Goal: Information Seeking & Learning: Check status

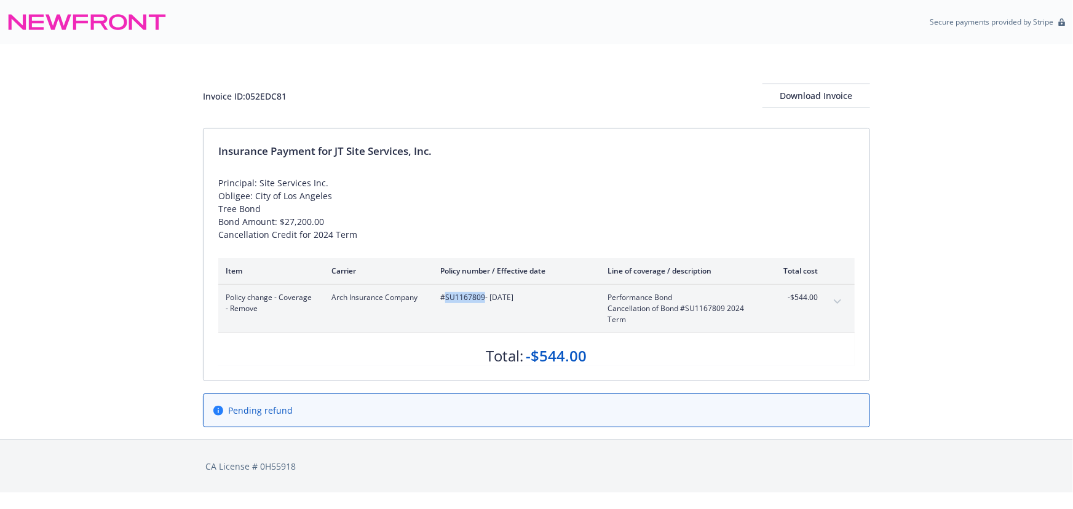
drag, startPoint x: 484, startPoint y: 296, endPoint x: 447, endPoint y: 298, distance: 37.0
click at [447, 298] on span "#SU1167809 - 05/24/2024" at bounding box center [514, 297] width 148 height 11
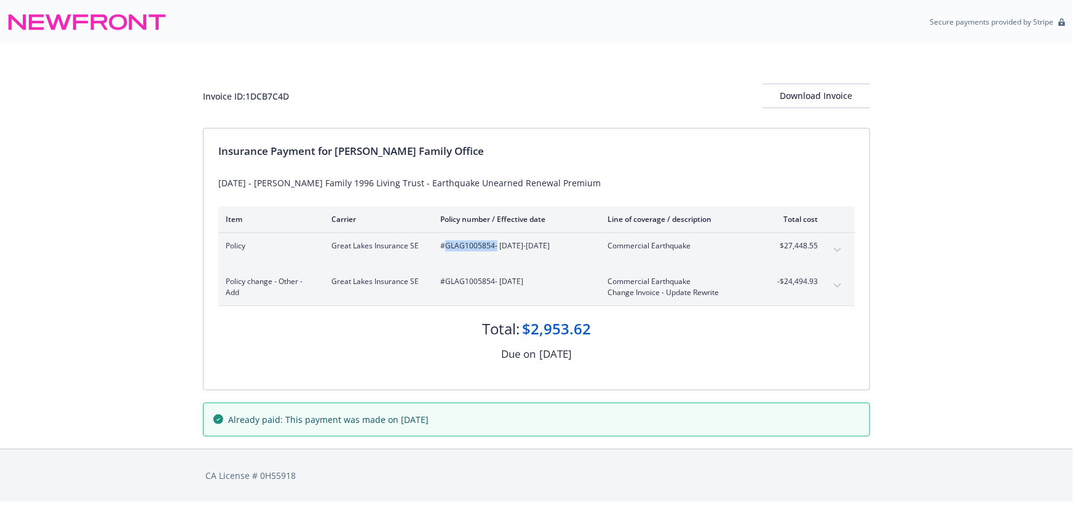
drag, startPoint x: 495, startPoint y: 245, endPoint x: 443, endPoint y: 243, distance: 52.3
click at [443, 243] on span "#GLAG1005854 - [DATE]-[DATE]" at bounding box center [514, 245] width 148 height 11
